Goal: Book appointment/travel/reservation

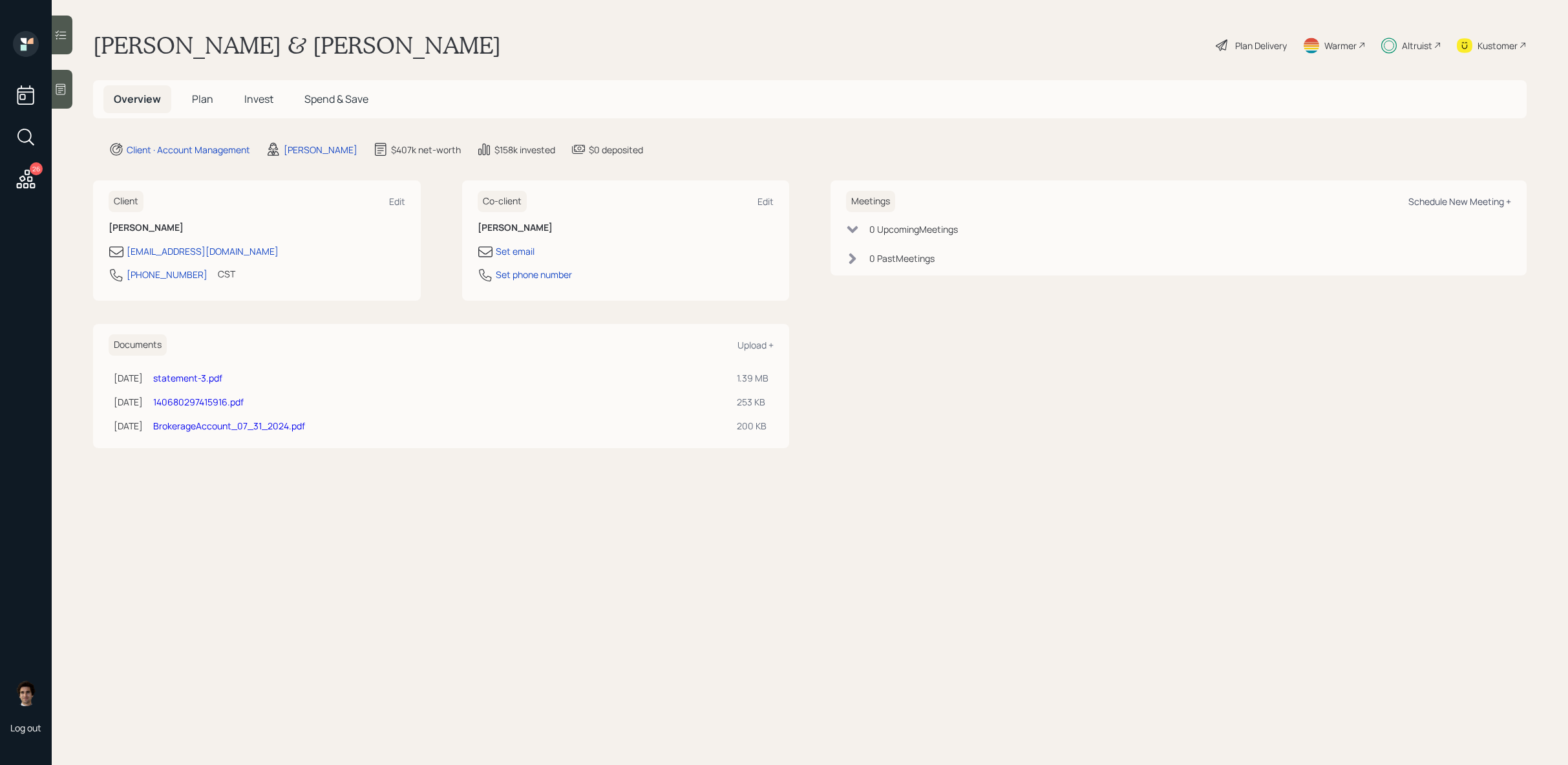
click at [1498, 198] on div "Schedule New Meeting +" at bounding box center [1460, 201] width 103 height 12
select select "59554aeb-d739-4552-90b9-0d27d70b4bf7"
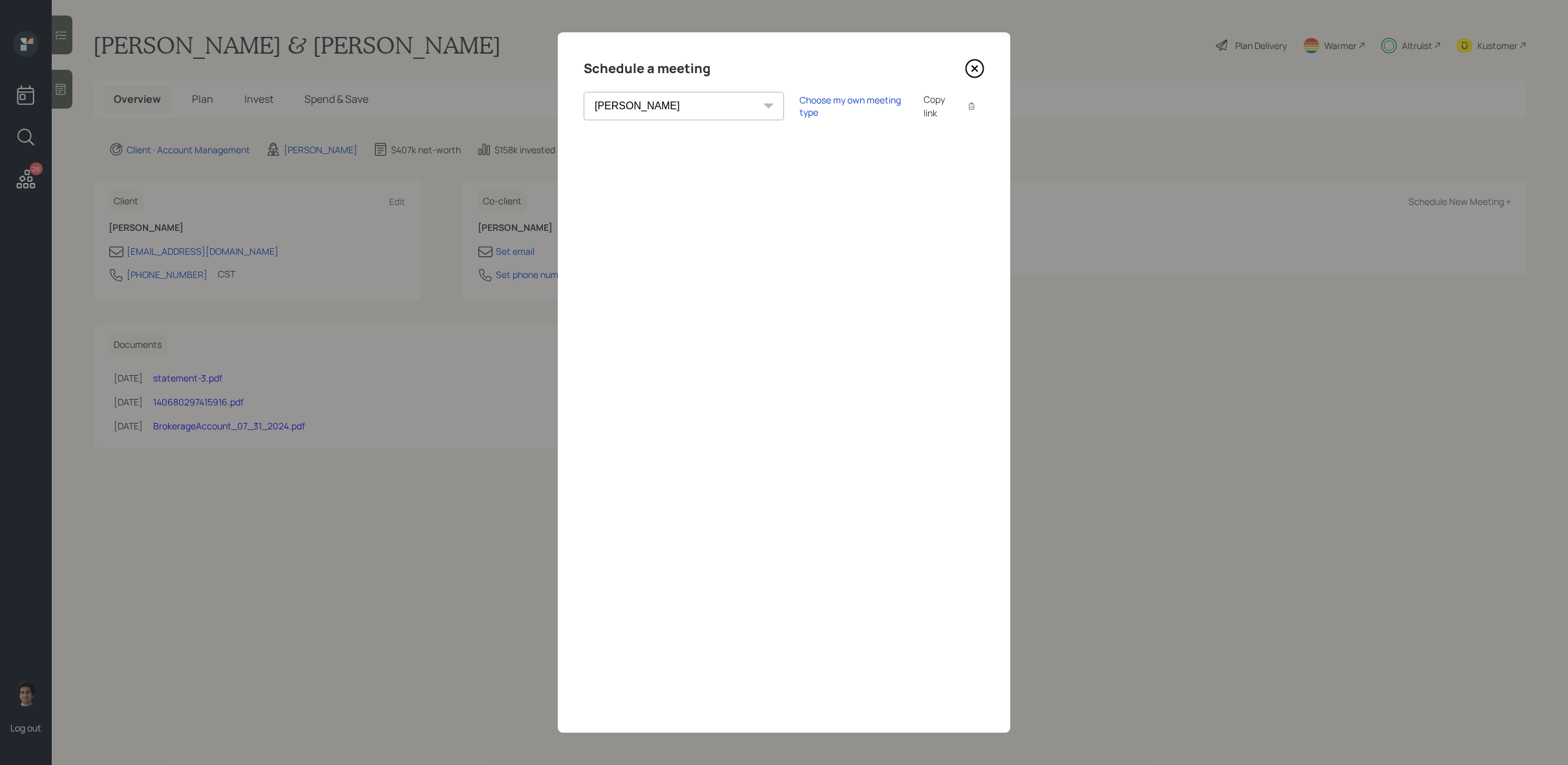
click at [924, 110] on div "Copy link" at bounding box center [939, 106] width 30 height 27
click at [969, 70] on icon at bounding box center [974, 68] width 20 height 20
